Goal: Find specific page/section: Find specific page/section

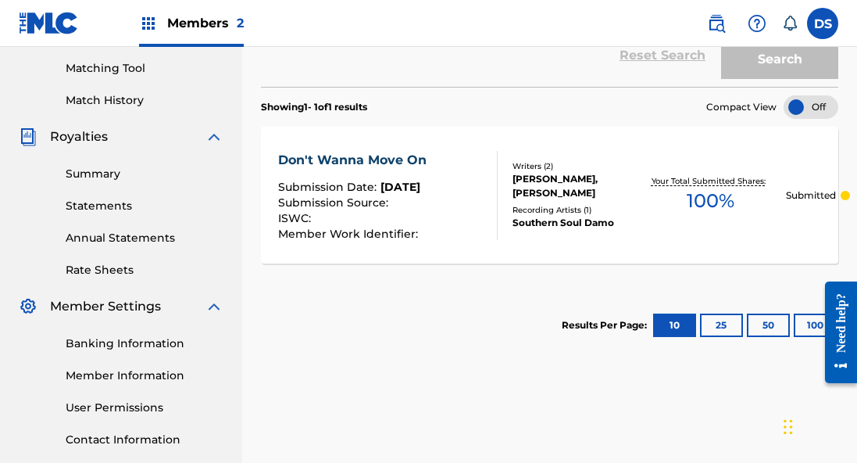
click at [607, 142] on div "Don't Wanna Move On Submission Date : [DATE] Submission Source : ISWC : Member …" at bounding box center [549, 195] width 577 height 137
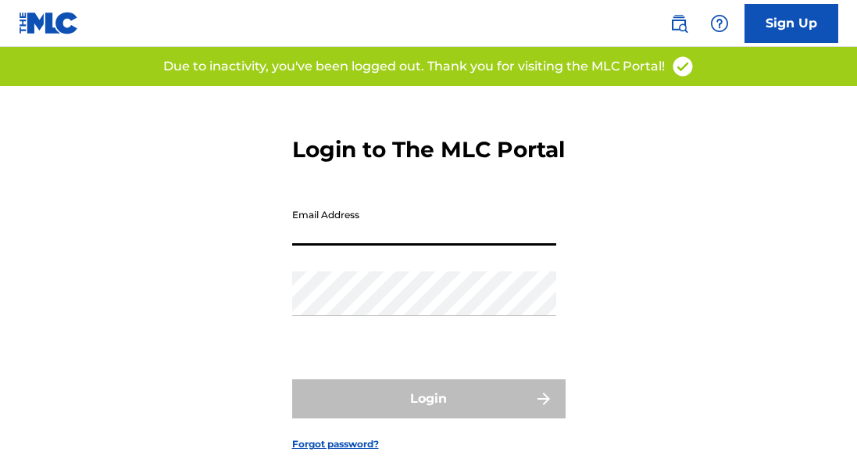
click at [360, 245] on input "Email Address" at bounding box center [424, 223] width 264 height 45
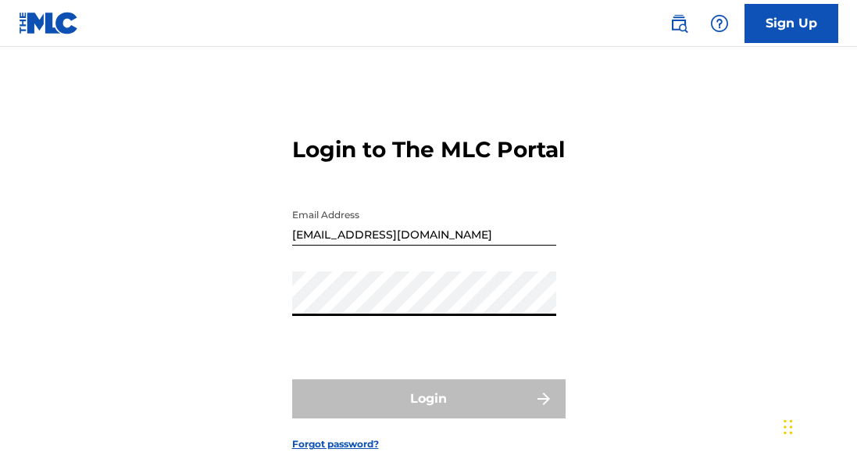
type input "[EMAIL_ADDRESS][DOMAIN_NAME]"
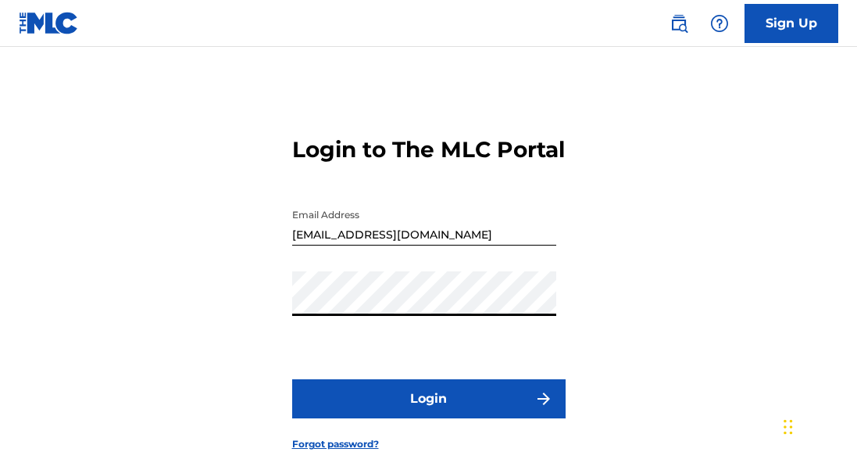
click at [431, 418] on button "Login" at bounding box center [428, 398] width 273 height 39
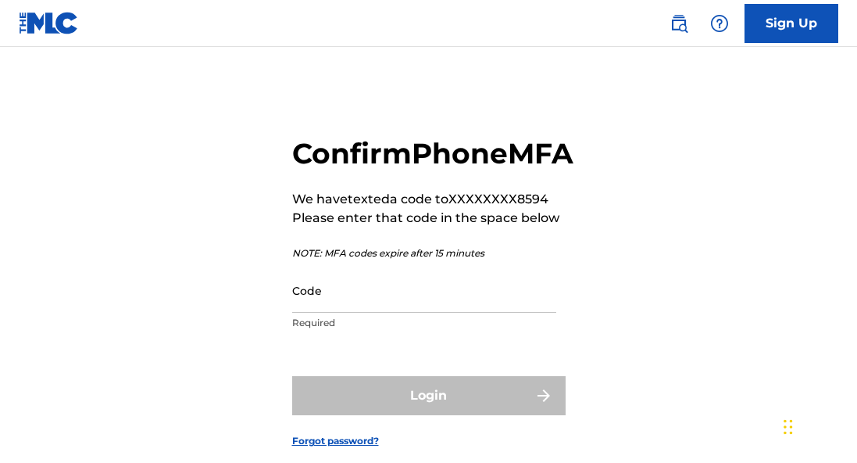
click at [361, 313] on input "Code" at bounding box center [424, 290] width 264 height 45
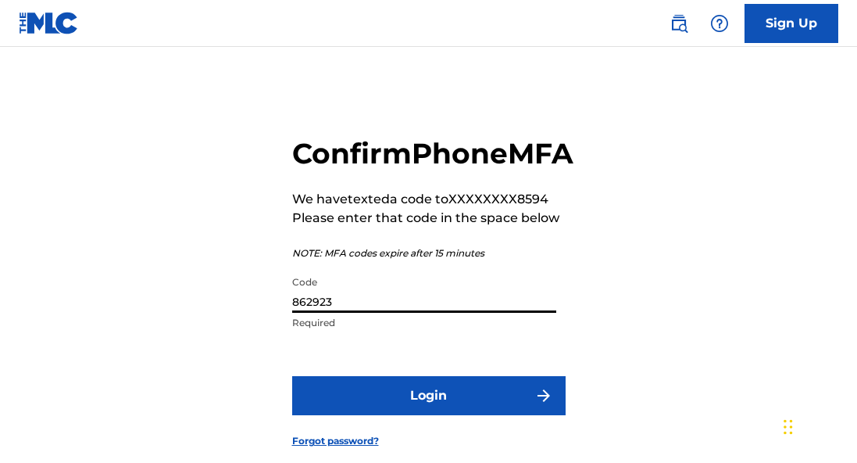
type input "862923"
click at [423, 415] on button "Login" at bounding box center [428, 395] width 273 height 39
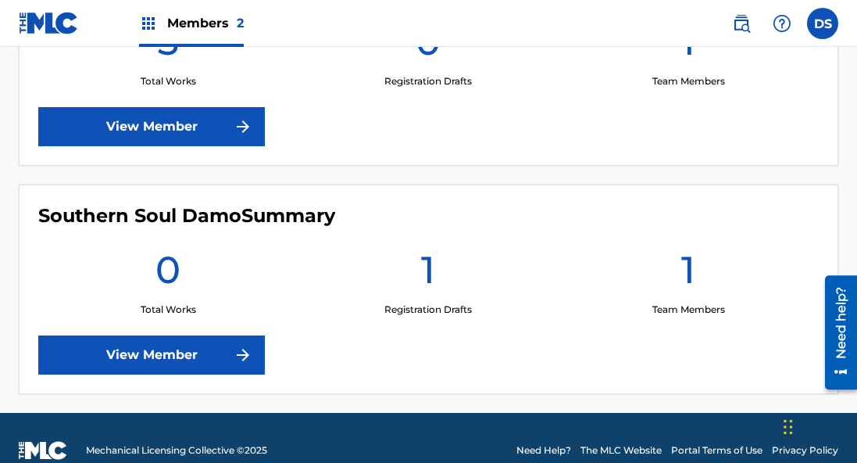
scroll to position [566, 0]
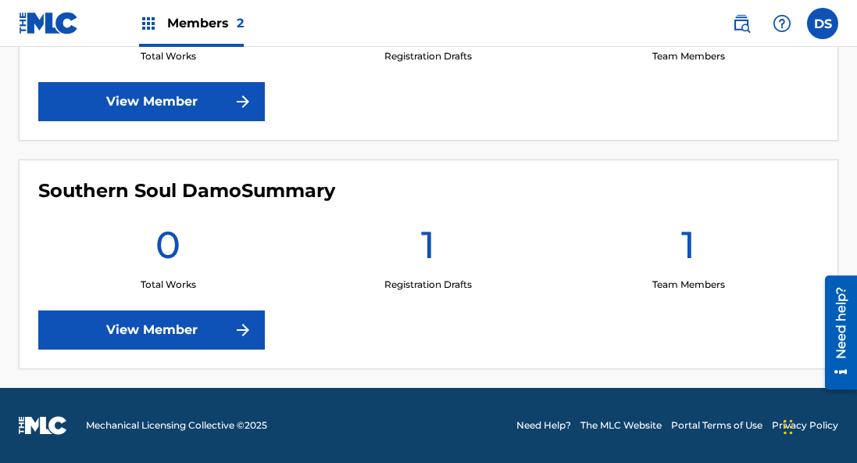
click at [173, 322] on link "View Member" at bounding box center [151, 329] width 227 height 39
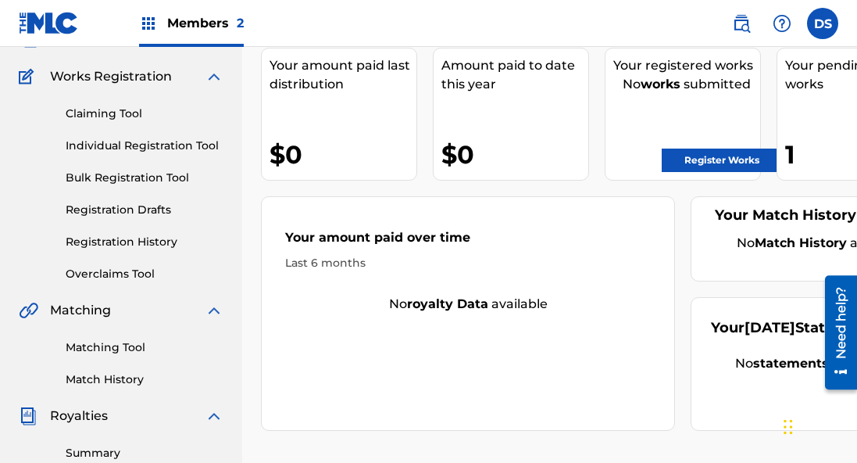
scroll to position [115, 0]
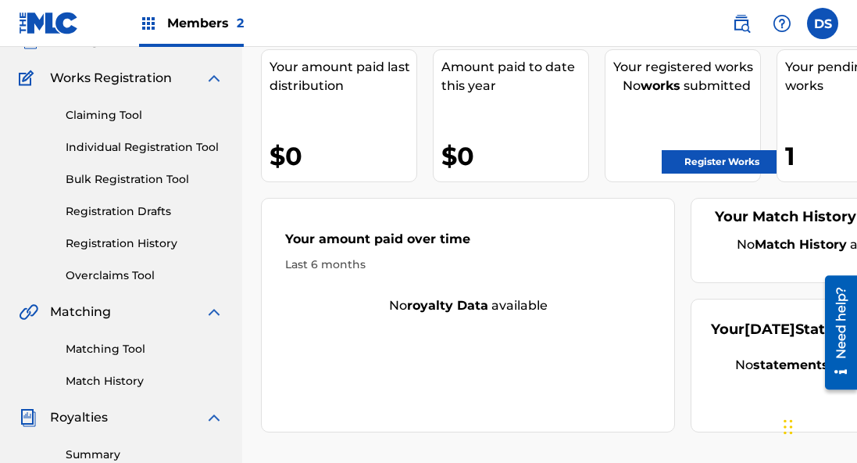
click at [129, 147] on link "Individual Registration Tool" at bounding box center [145, 147] width 158 height 16
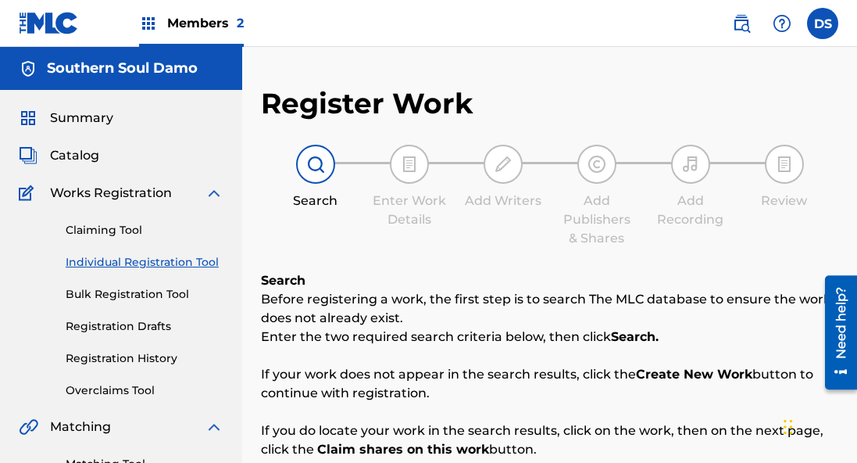
click at [112, 353] on link "Registration History" at bounding box center [145, 358] width 158 height 16
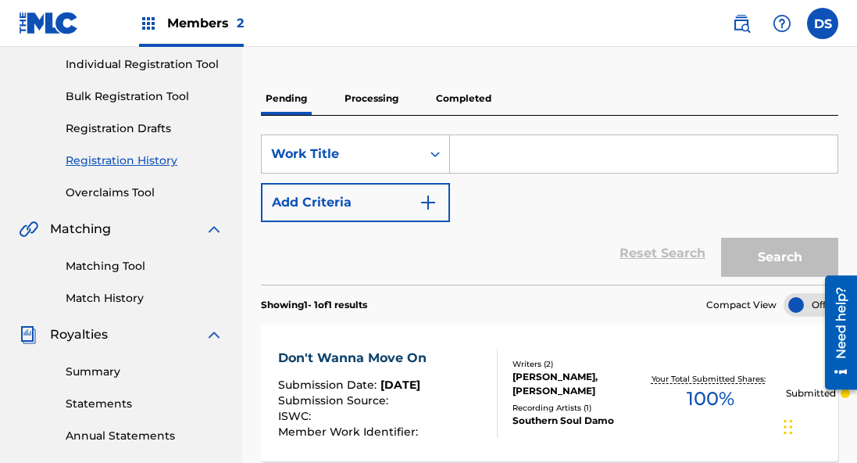
scroll to position [130, 0]
